Goal: Transaction & Acquisition: Purchase product/service

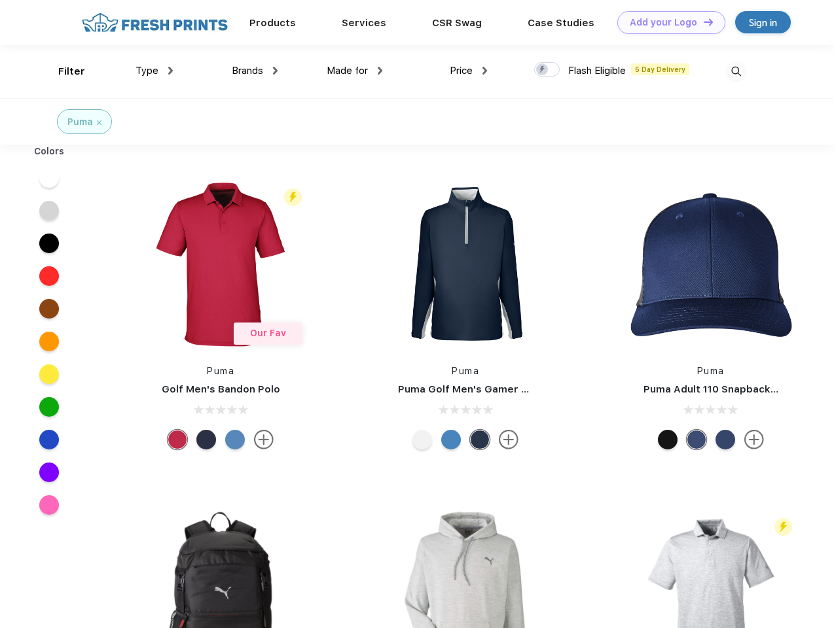
click at [666, 22] on link "Add your Logo Design Tool" at bounding box center [671, 22] width 108 height 23
click at [0, 0] on div "Design Tool" at bounding box center [0, 0] width 0 height 0
click at [702, 22] on link "Add your Logo Design Tool" at bounding box center [671, 22] width 108 height 23
click at [63, 71] on div "Filter" at bounding box center [71, 71] width 27 height 15
click at [154, 71] on span "Type" at bounding box center [146, 71] width 23 height 12
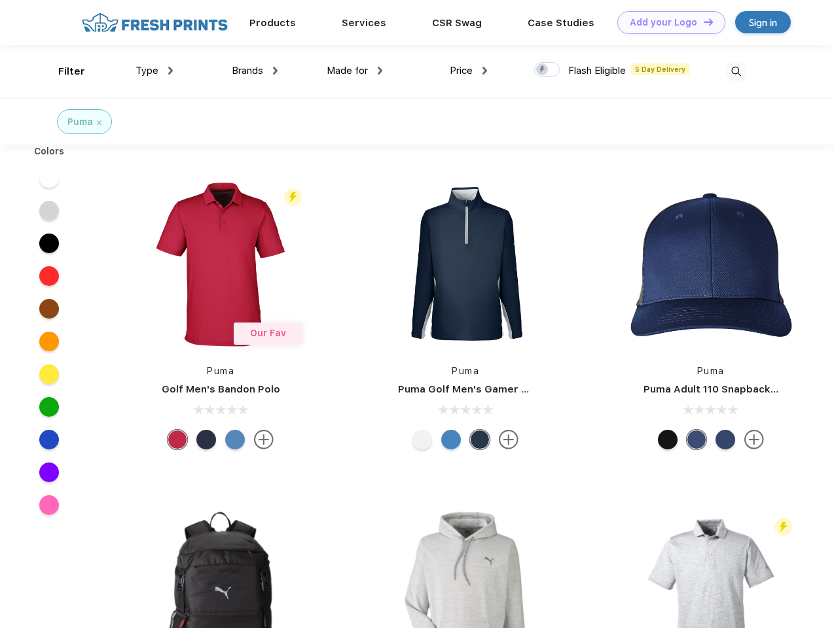
click at [255, 71] on span "Brands" at bounding box center [247, 71] width 31 height 12
click at [355, 71] on span "Made for" at bounding box center [347, 71] width 41 height 12
click at [469, 71] on span "Price" at bounding box center [461, 71] width 23 height 12
click at [547, 70] on div at bounding box center [547, 69] width 26 height 14
click at [543, 70] on input "checkbox" at bounding box center [538, 66] width 9 height 9
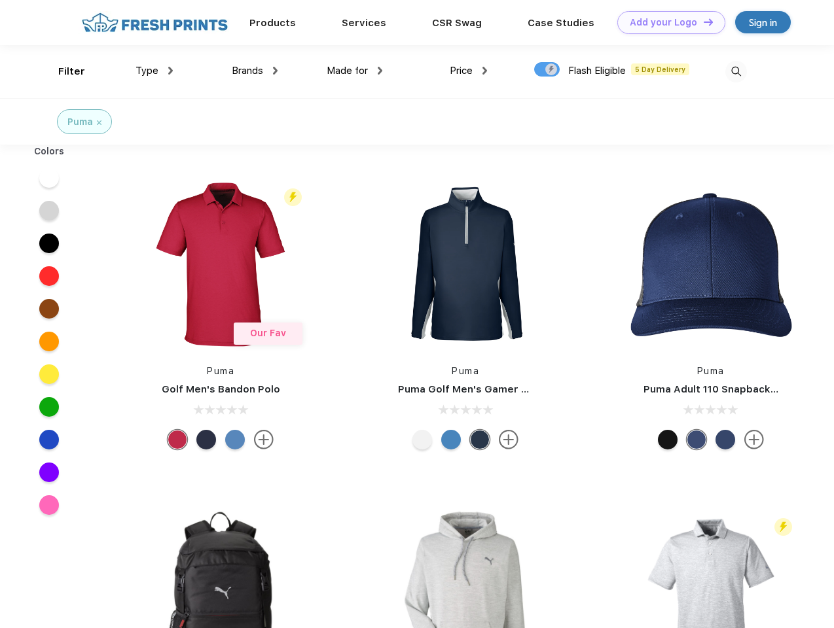
click at [736, 71] on img at bounding box center [736, 72] width 22 height 22
